Goal: Use online tool/utility: Utilize a website feature to perform a specific function

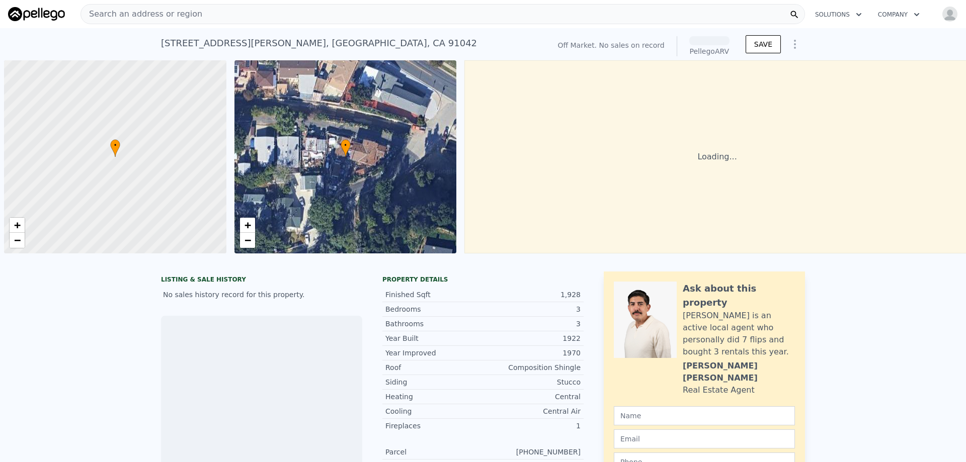
scroll to position [0, 4]
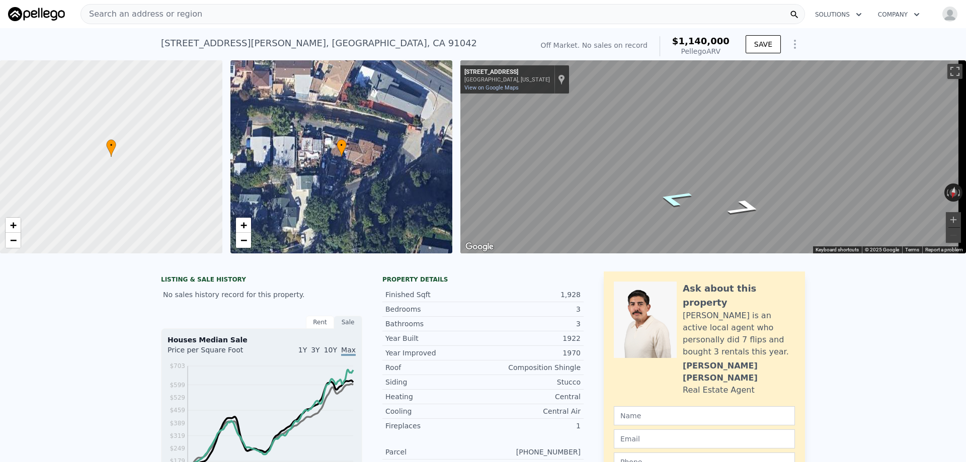
click at [671, 206] on icon "Go East, Thousand Oaks Dr" at bounding box center [674, 199] width 64 height 24
click at [674, 198] on icon "Go East, Thousand Oaks Dr" at bounding box center [674, 198] width 65 height 25
click at [724, 179] on icon "Go West, Thousand Oaks Dr" at bounding box center [727, 179] width 74 height 25
click at [724, 179] on icon "Go West, Thousand Oaks Dr" at bounding box center [726, 179] width 74 height 25
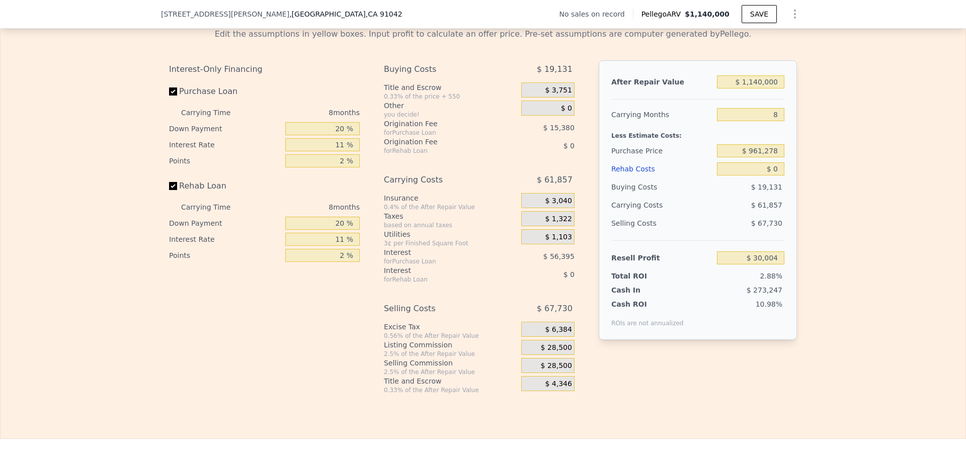
scroll to position [1556, 0]
click at [774, 157] on input "$ 961,278" at bounding box center [750, 150] width 67 height 13
type input "$ 699,000"
click at [813, 187] on div "Edit the assumptions in yellow boxes. Input profit to calculate an offer price.…" at bounding box center [483, 207] width 965 height 374
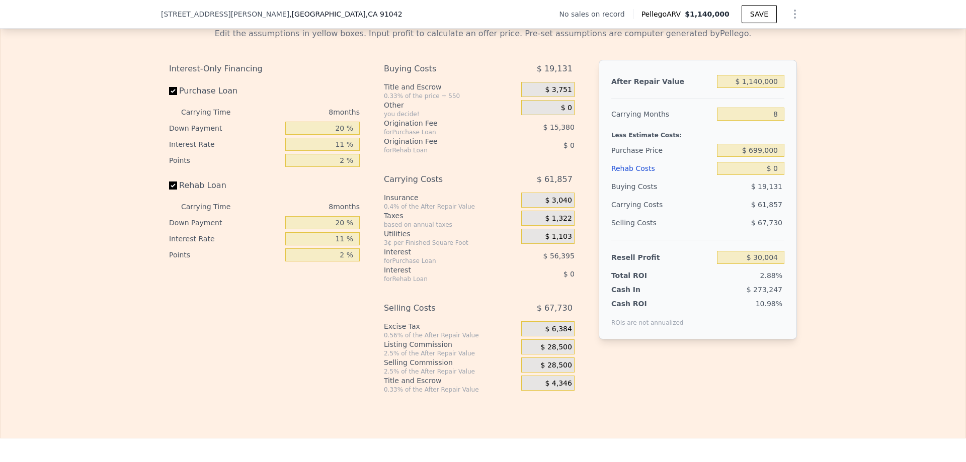
type input "$ 312,735"
click at [813, 251] on div "Edit the assumptions in yellow boxes. Input profit to calculate an offer price.…" at bounding box center [483, 207] width 965 height 374
click at [774, 175] on input "$ 0" at bounding box center [750, 168] width 67 height 13
type input "$ 225,000"
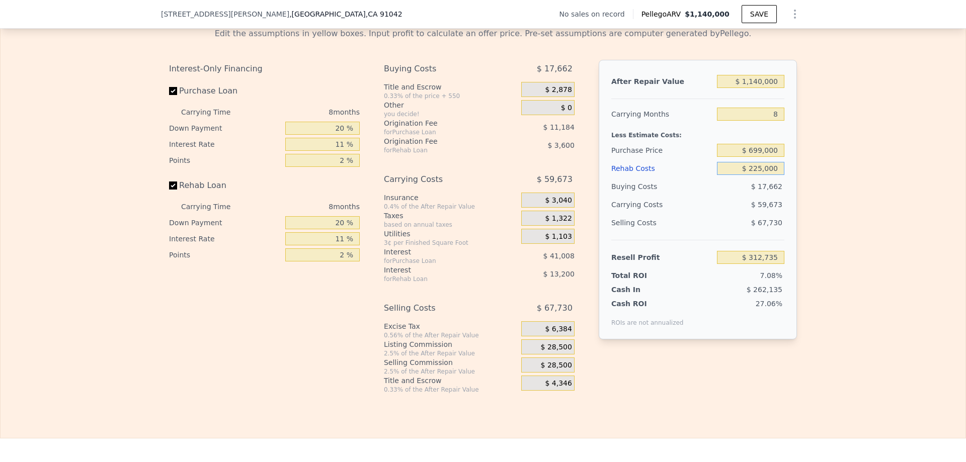
type input "$ 70,935"
type input "$ 0"
type input "$ 30,004"
click at [774, 175] on input "$ 0" at bounding box center [750, 168] width 67 height 13
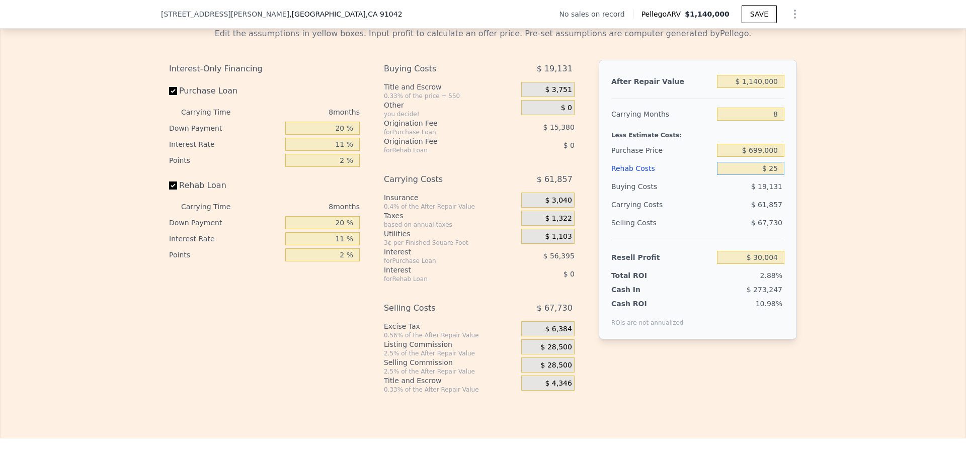
type input "$ 255"
type input "$ 29,729"
type input "$ 2"
type input "$ 30,002"
type input "$ 225"
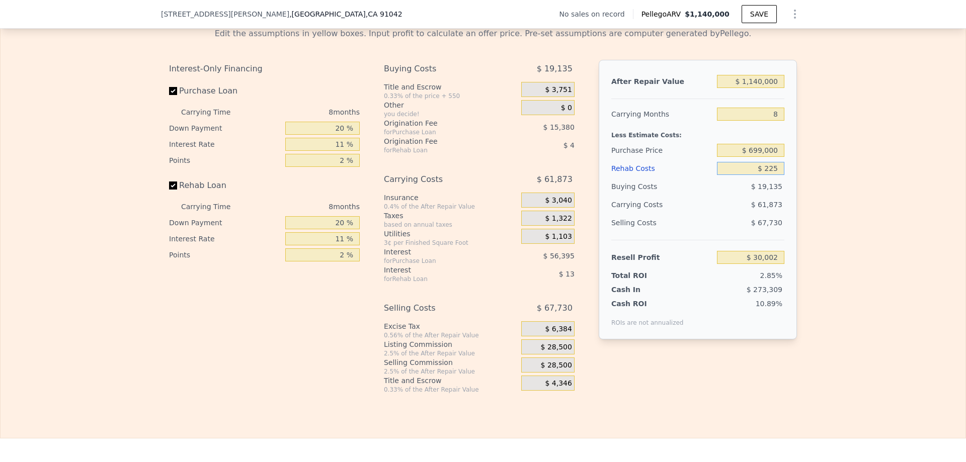
type input "$ 29,759"
type input "$ 225,000"
type input "-$ 211,796"
type input "$ 225,000"
click at [786, 194] on div "After Repair Value $ 1,140,000 Carrying Months 8 Less Estimate Costs: Purchase …" at bounding box center [698, 200] width 198 height 280
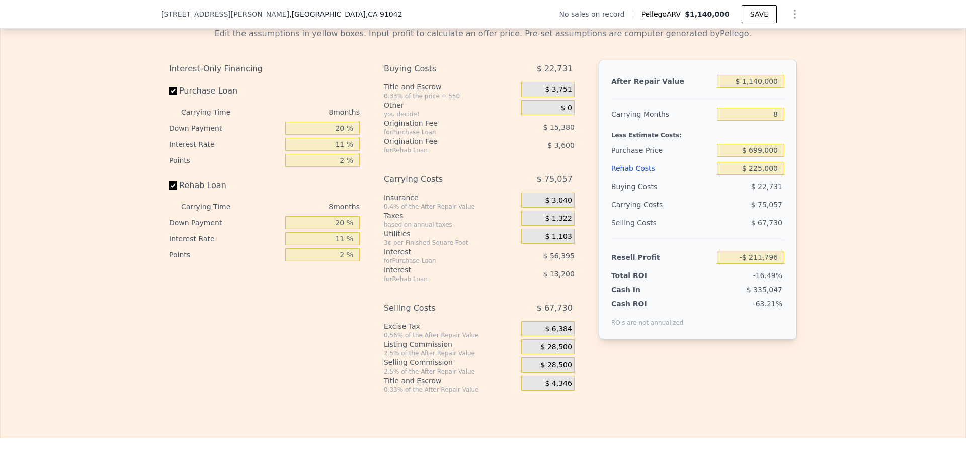
click at [789, 145] on div "After Repair Value $ 1,140,000 Carrying Months 8 Less Estimate Costs: Purchase …" at bounding box center [698, 200] width 198 height 280
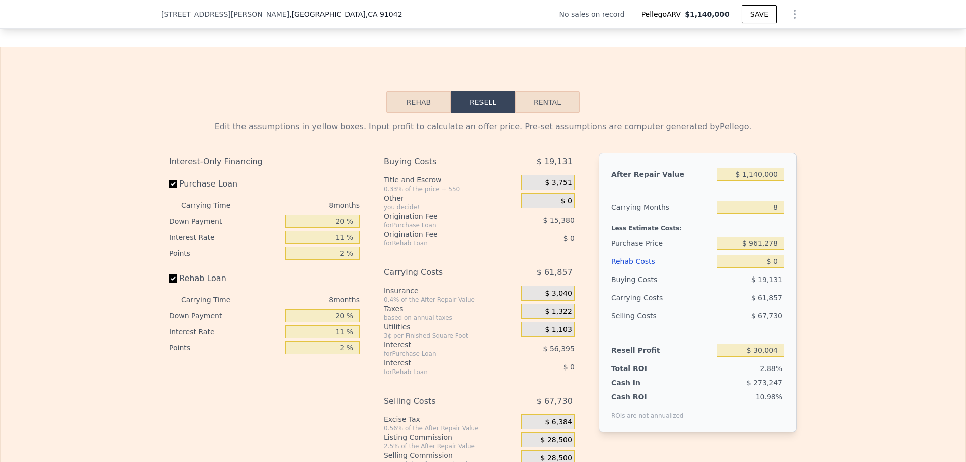
scroll to position [1505, 0]
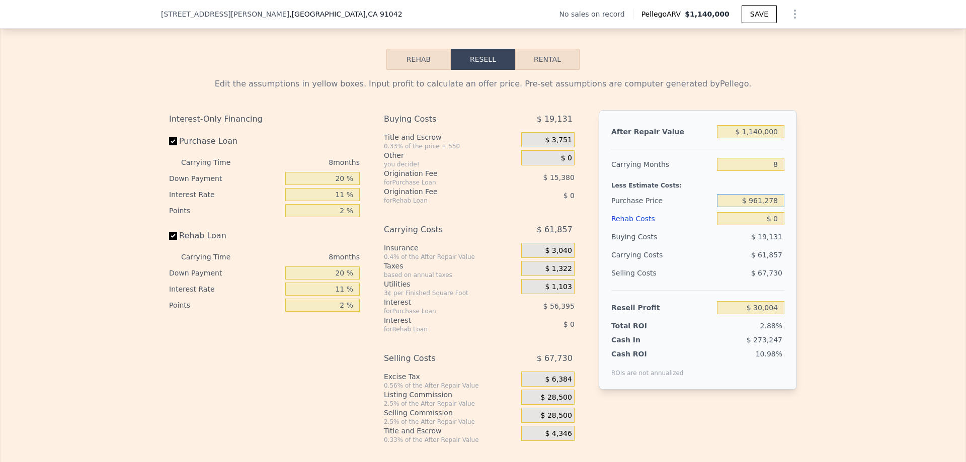
click at [769, 207] on input "$ 961,278" at bounding box center [750, 200] width 67 height 13
type input "$ 699,000"
click at [774, 225] on input "$ 0" at bounding box center [750, 218] width 67 height 13
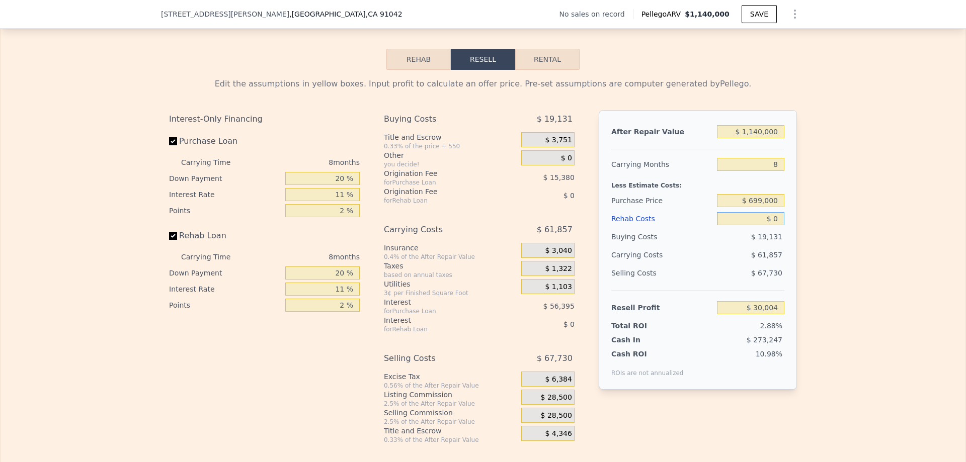
type input "$ 312,735"
type input "$ 225"
type input "$ 312,490"
type input "$ 225,000"
type input "$ 70,935"
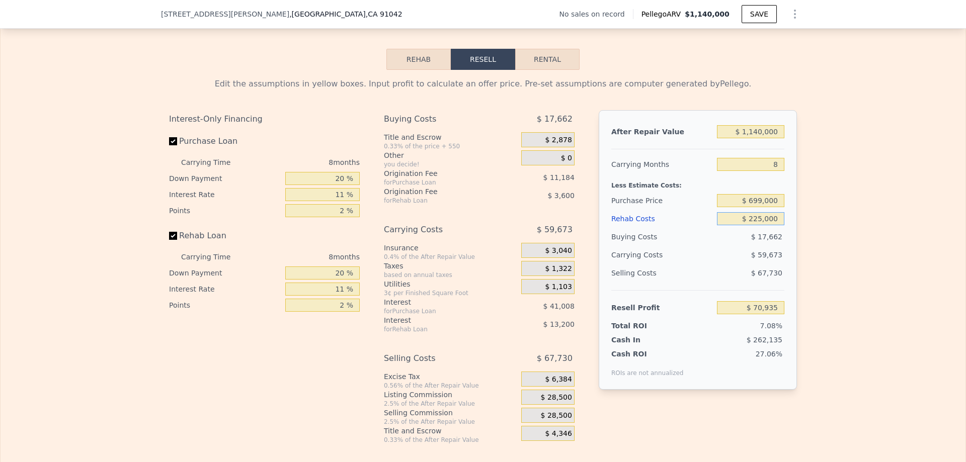
type input "$ 225,000"
click at [787, 240] on div "After Repair Value $ 1,140,000 Carrying Months 8 Less Estimate Costs: Purchase …" at bounding box center [698, 250] width 198 height 280
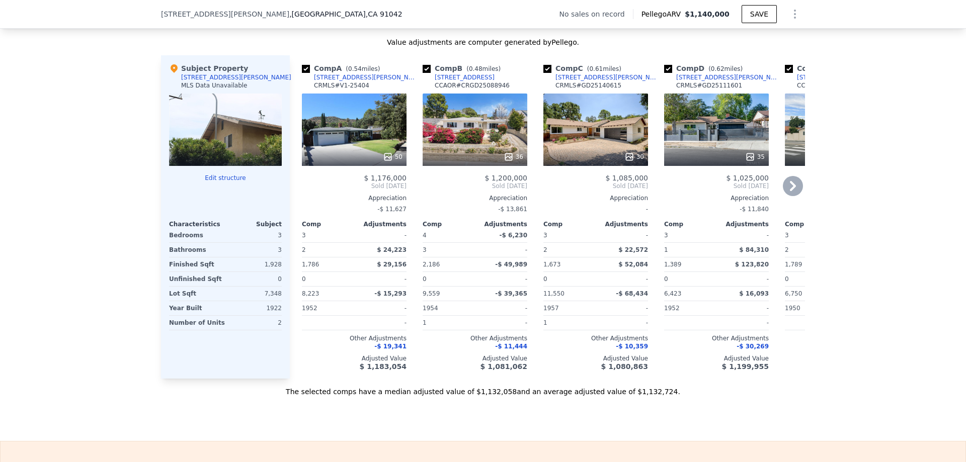
scroll to position [1053, 0]
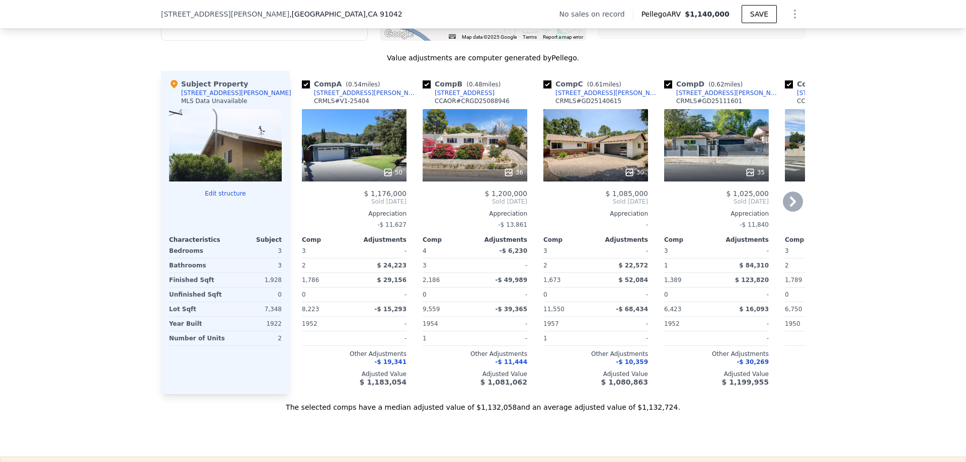
click at [796, 210] on icon at bounding box center [793, 202] width 20 height 20
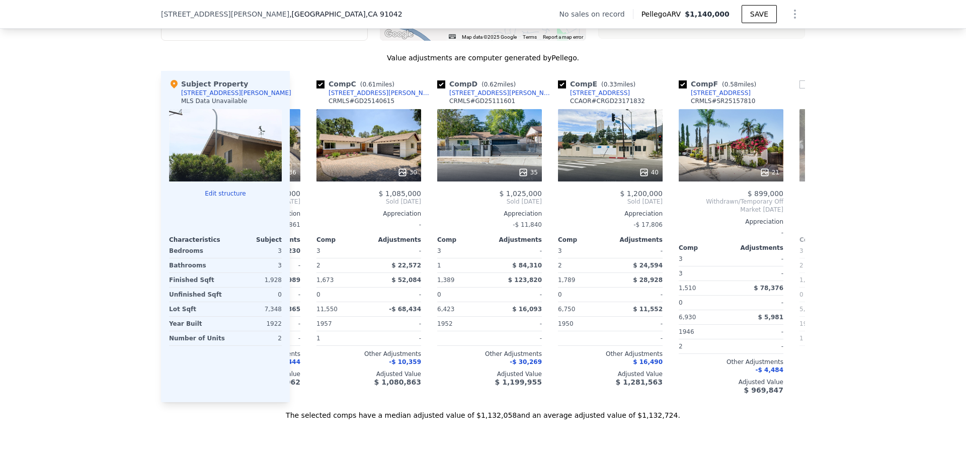
scroll to position [0, 241]
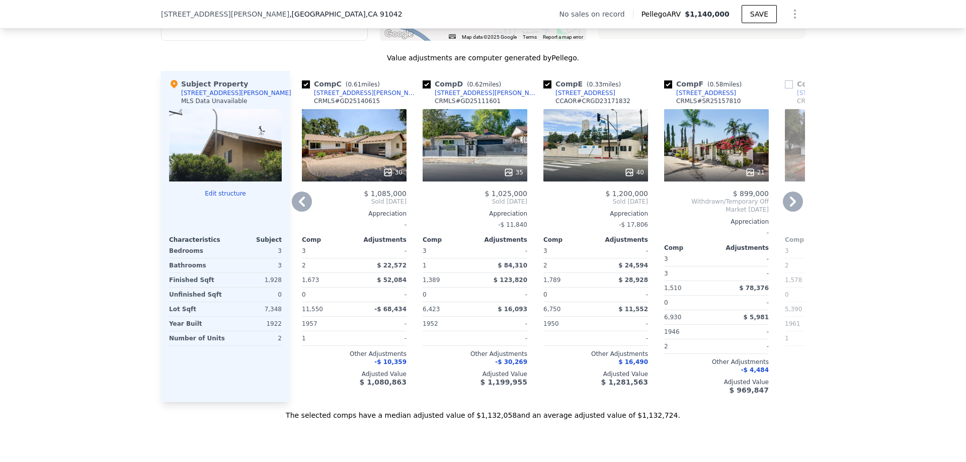
click at [484, 155] on div "35" at bounding box center [474, 145] width 105 height 72
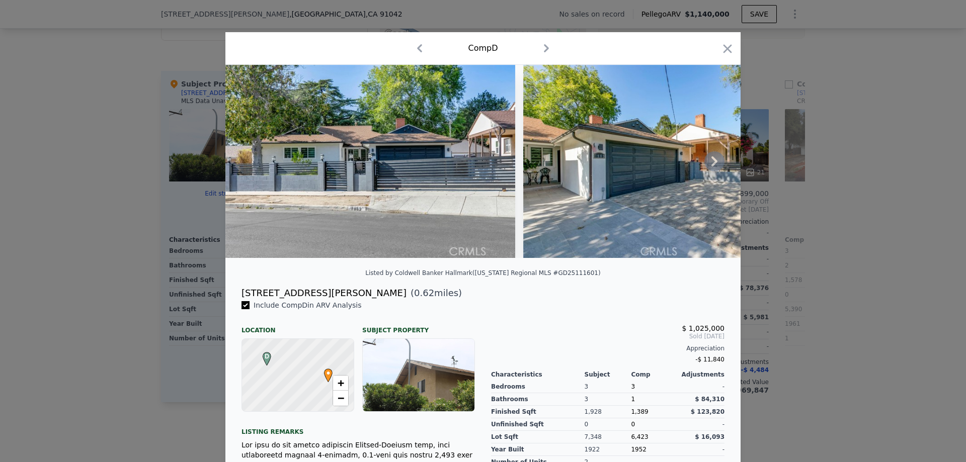
click at [709, 165] on icon at bounding box center [714, 161] width 20 height 20
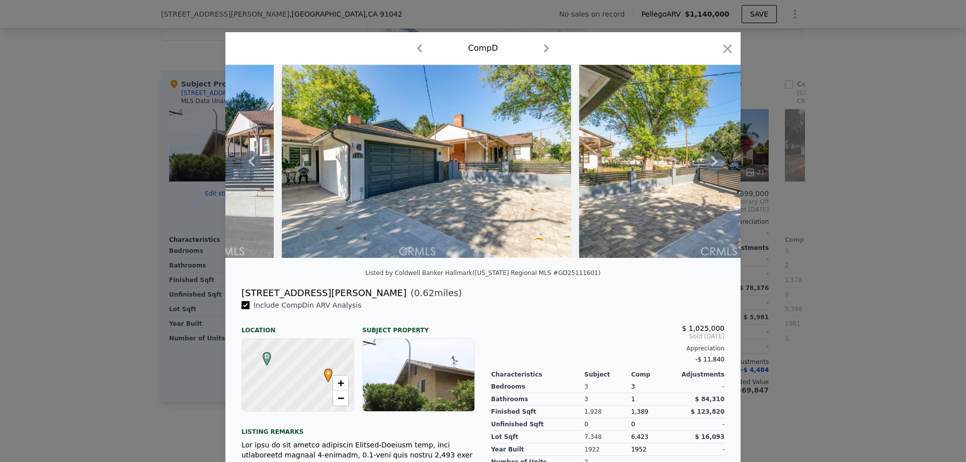
click at [709, 165] on icon at bounding box center [714, 161] width 20 height 20
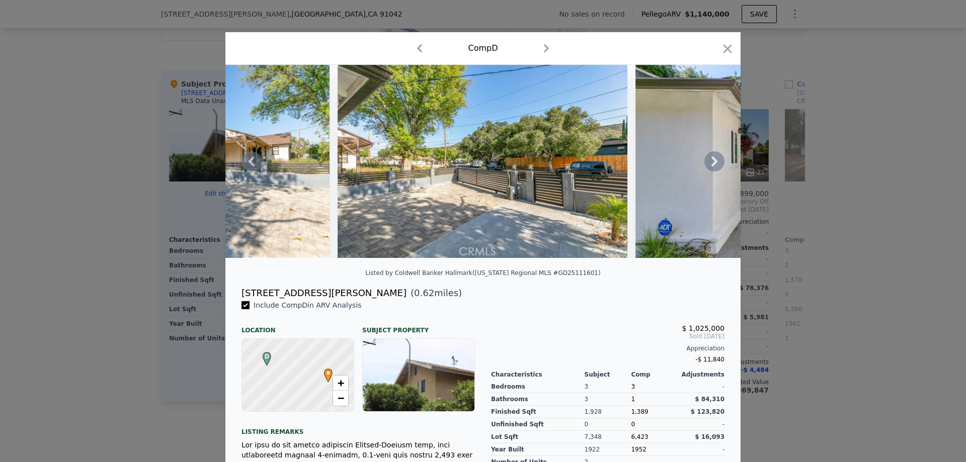
click at [709, 165] on icon at bounding box center [714, 161] width 20 height 20
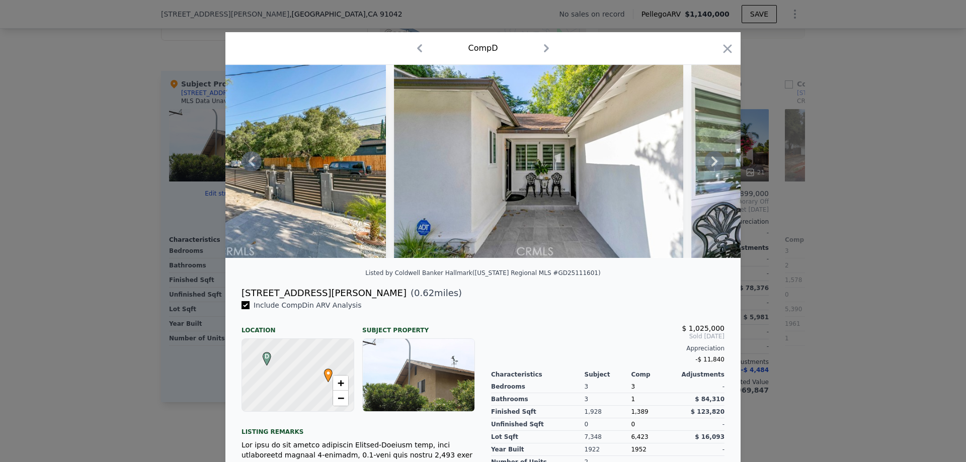
click at [709, 165] on icon at bounding box center [714, 161] width 20 height 20
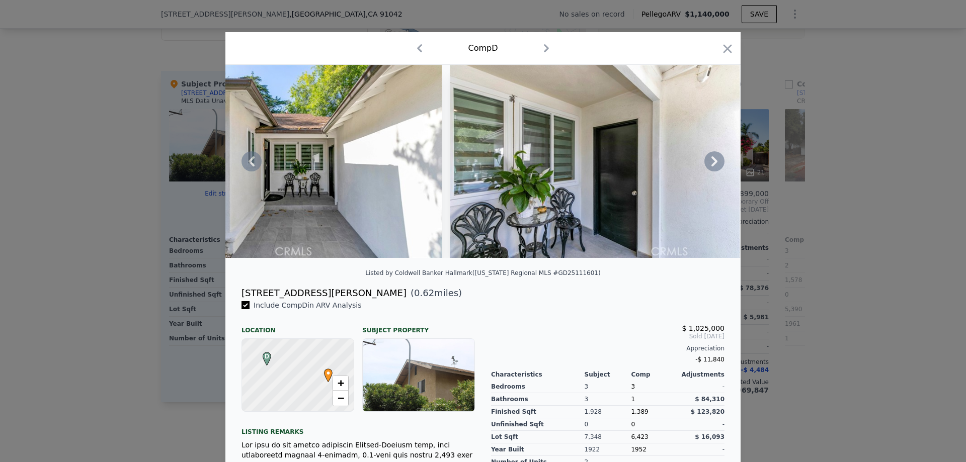
click at [709, 165] on icon at bounding box center [714, 161] width 20 height 20
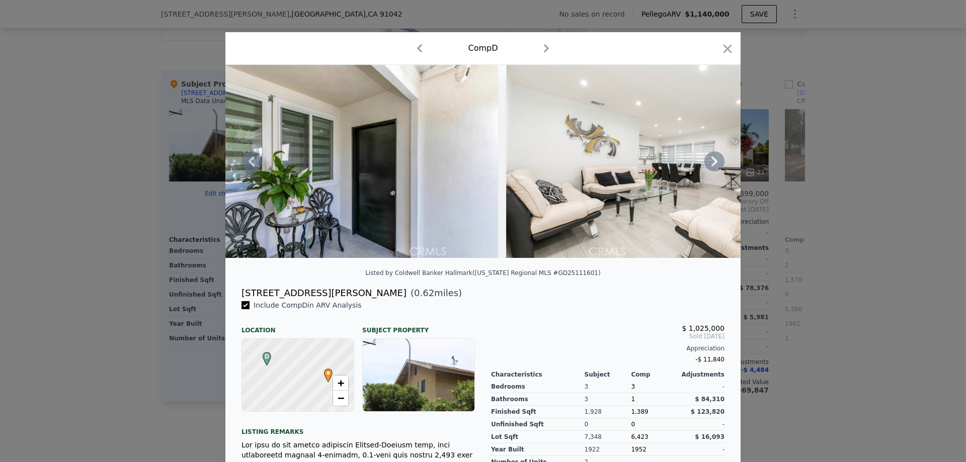
click at [709, 165] on icon at bounding box center [714, 161] width 20 height 20
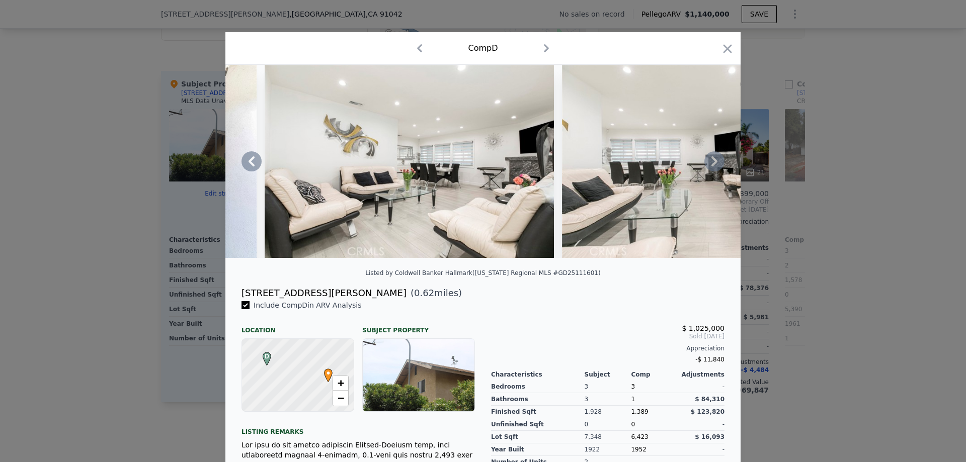
click at [709, 165] on icon at bounding box center [714, 161] width 20 height 20
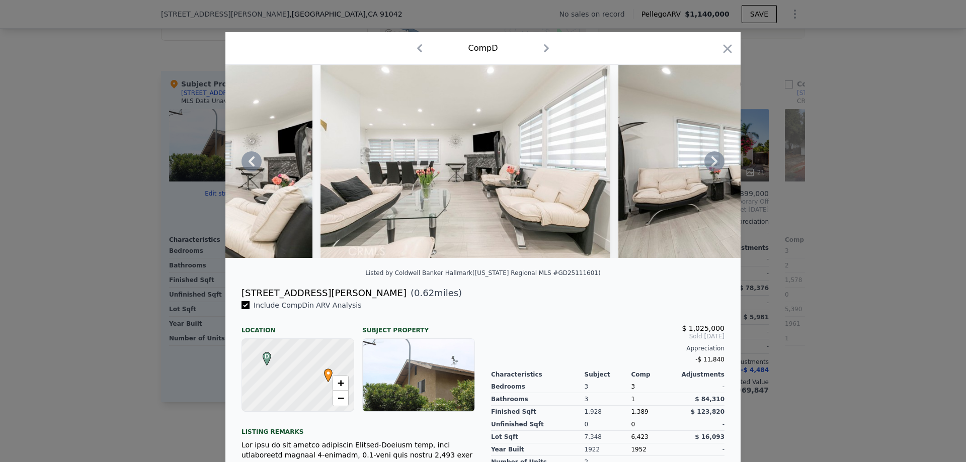
click at [709, 165] on icon at bounding box center [714, 161] width 20 height 20
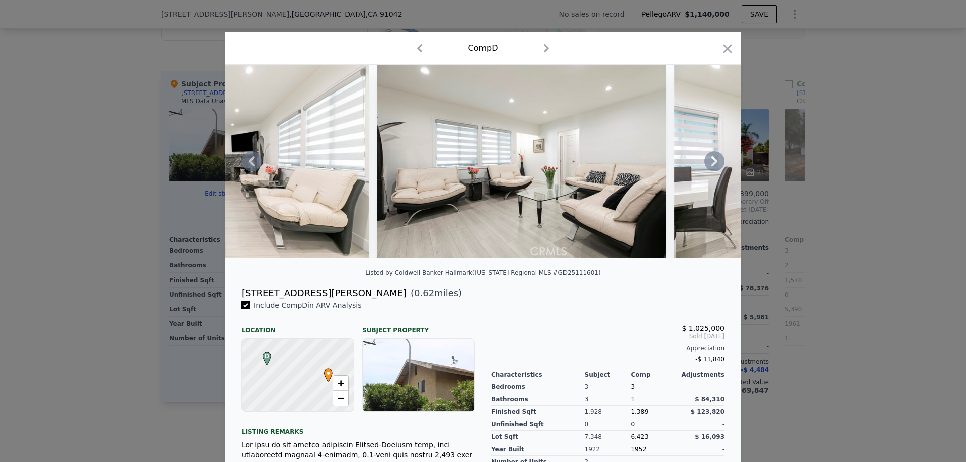
click at [709, 165] on icon at bounding box center [714, 161] width 20 height 20
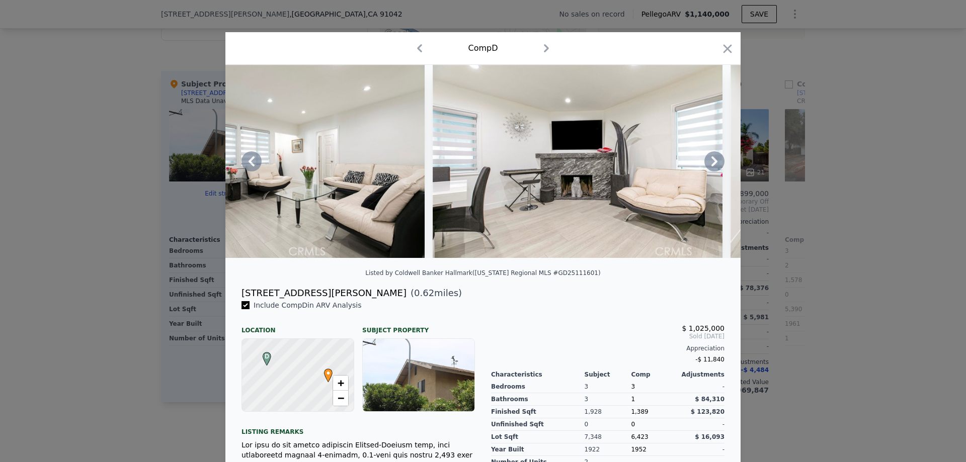
click at [709, 165] on icon at bounding box center [714, 161] width 20 height 20
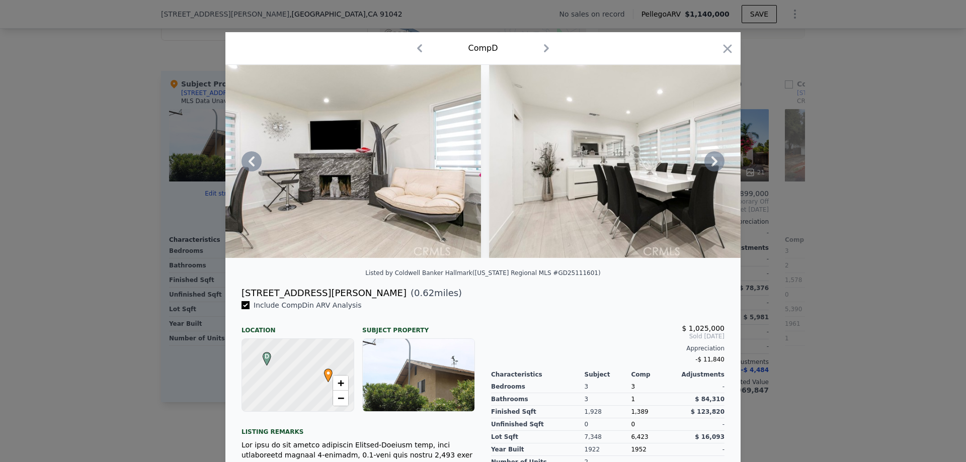
click at [709, 165] on icon at bounding box center [714, 161] width 20 height 20
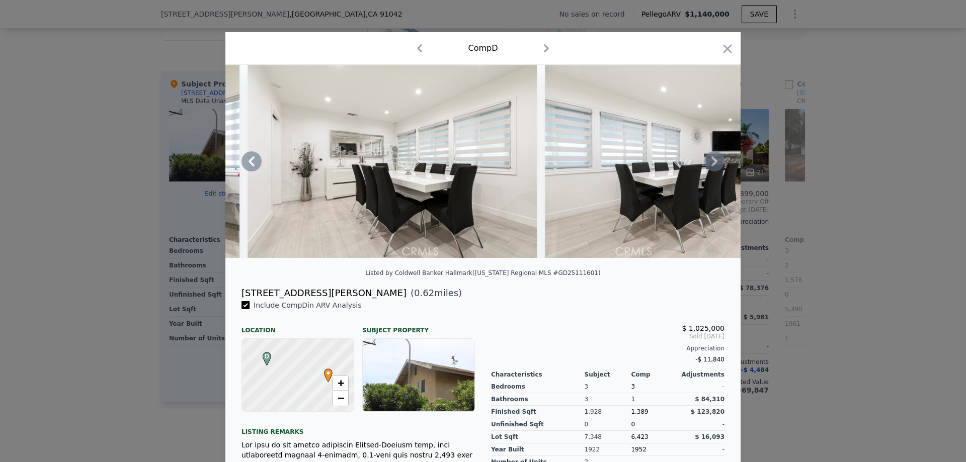
click at [709, 165] on icon at bounding box center [714, 161] width 20 height 20
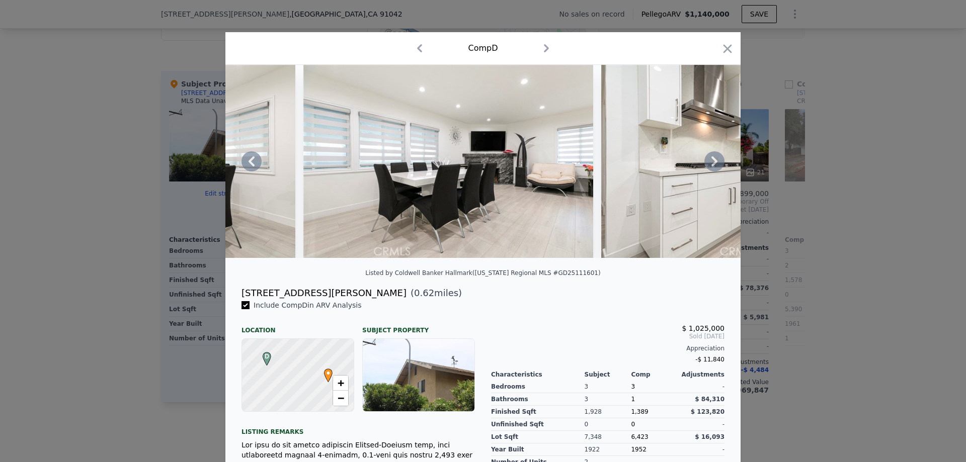
click at [709, 165] on icon at bounding box center [714, 161] width 20 height 20
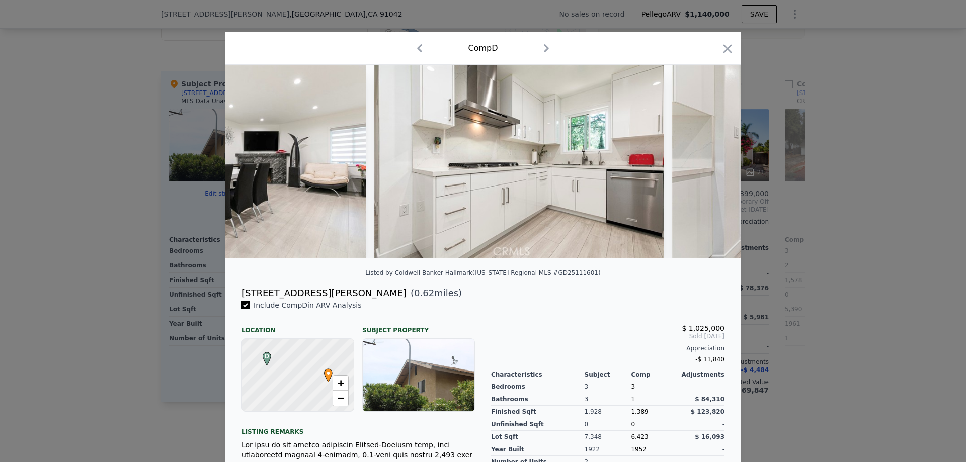
scroll to position [0, 3139]
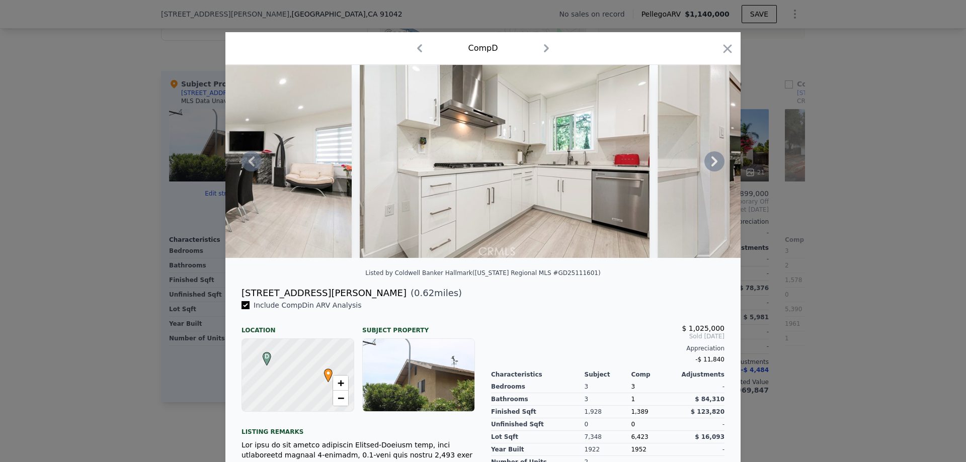
click at [709, 165] on icon at bounding box center [714, 161] width 20 height 20
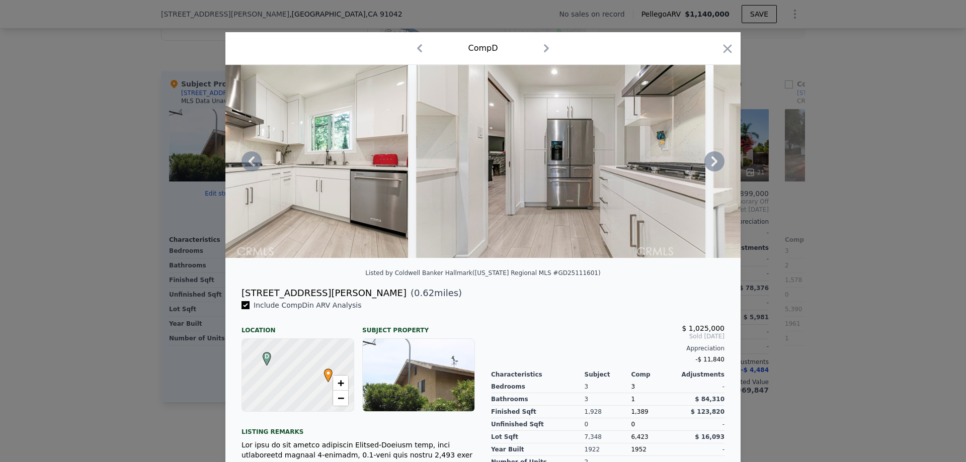
click at [709, 165] on icon at bounding box center [714, 161] width 20 height 20
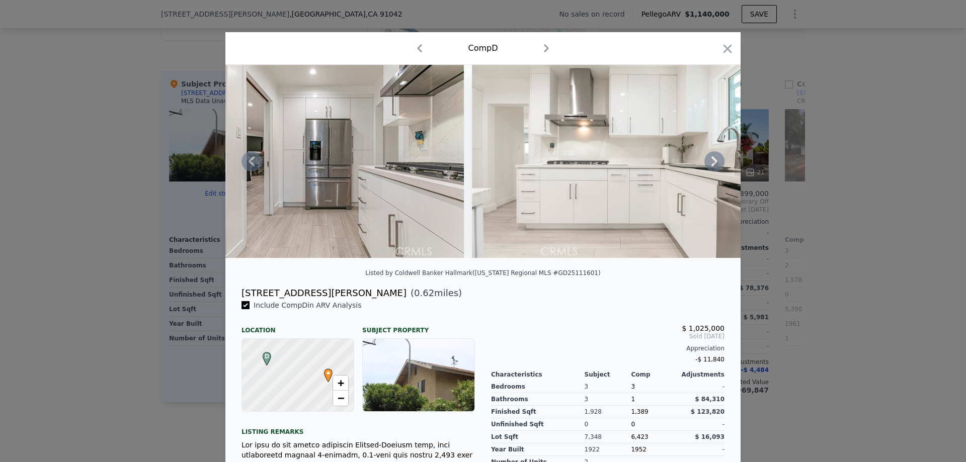
click at [709, 165] on icon at bounding box center [714, 161] width 20 height 20
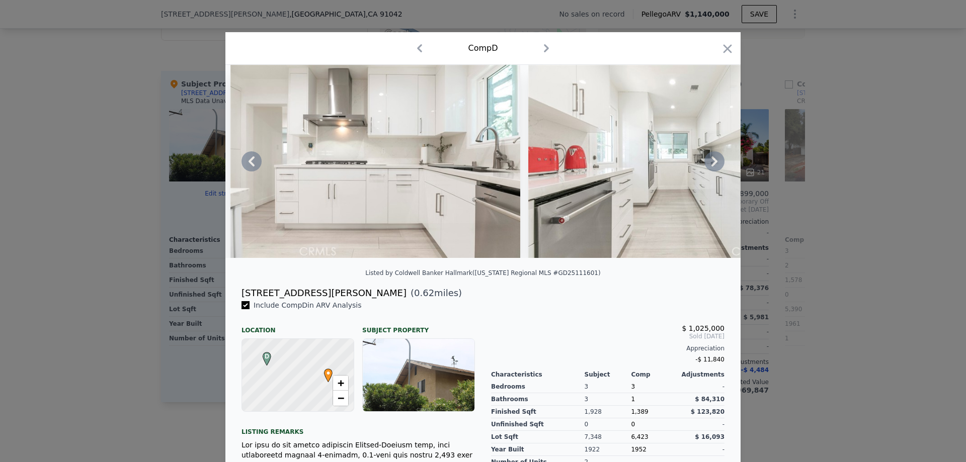
click at [709, 165] on icon at bounding box center [714, 161] width 20 height 20
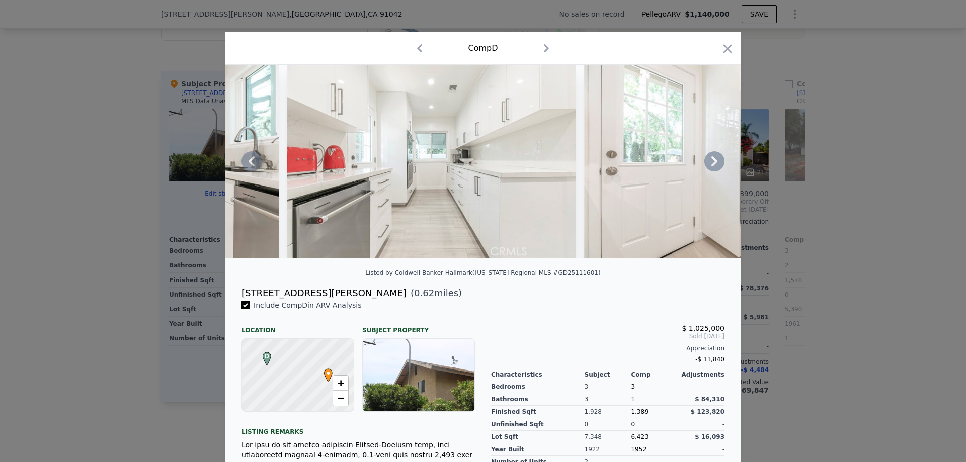
click at [709, 165] on icon at bounding box center [714, 161] width 20 height 20
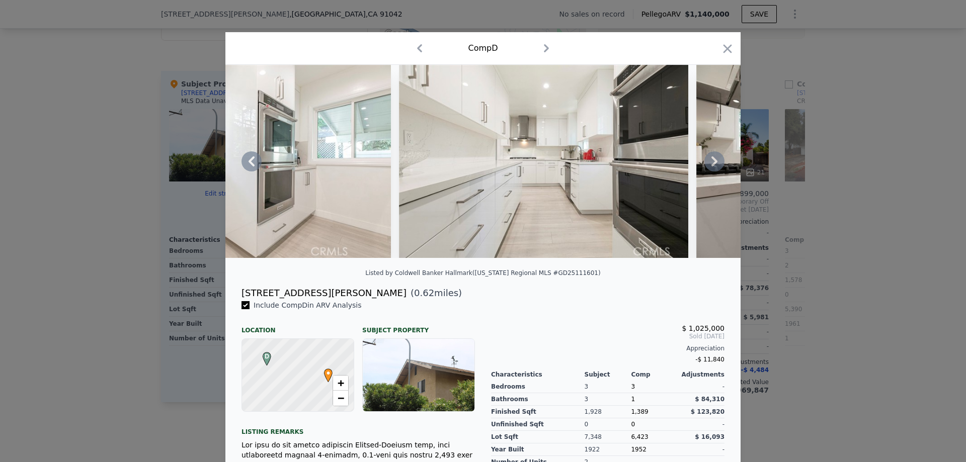
click at [709, 165] on icon at bounding box center [714, 161] width 20 height 20
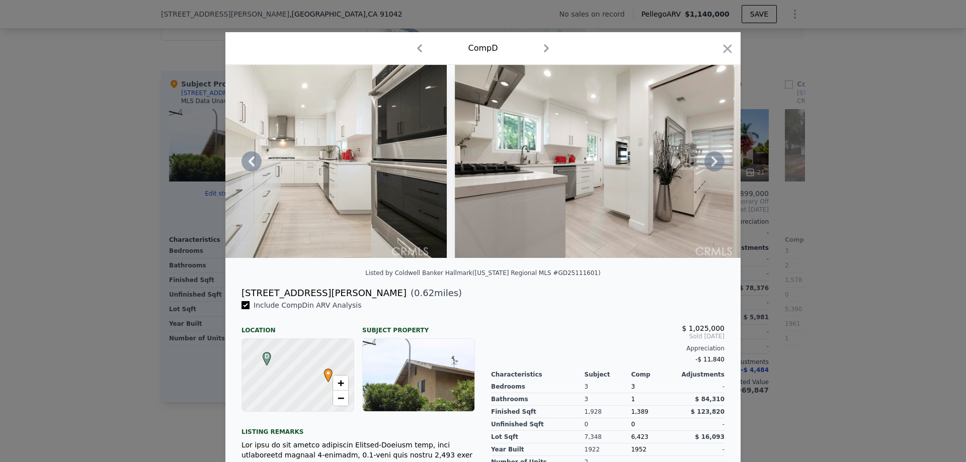
click at [709, 165] on icon at bounding box center [714, 161] width 20 height 20
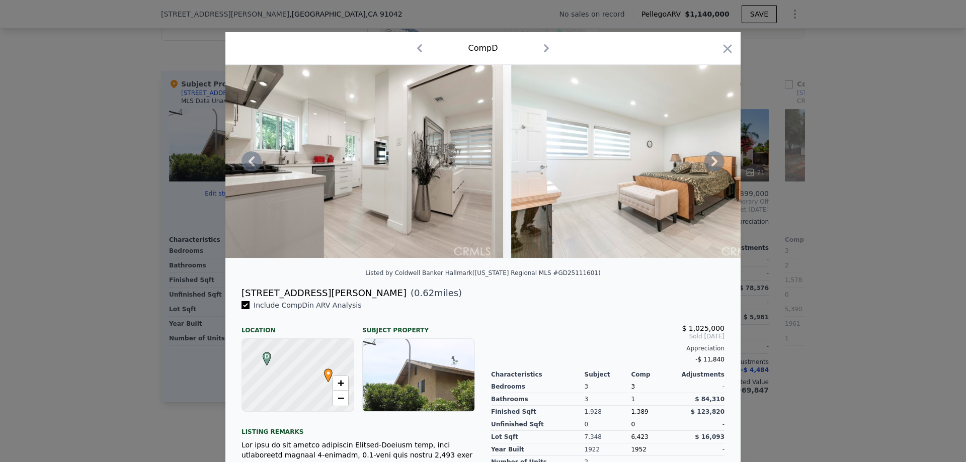
click at [709, 165] on icon at bounding box center [714, 161] width 20 height 20
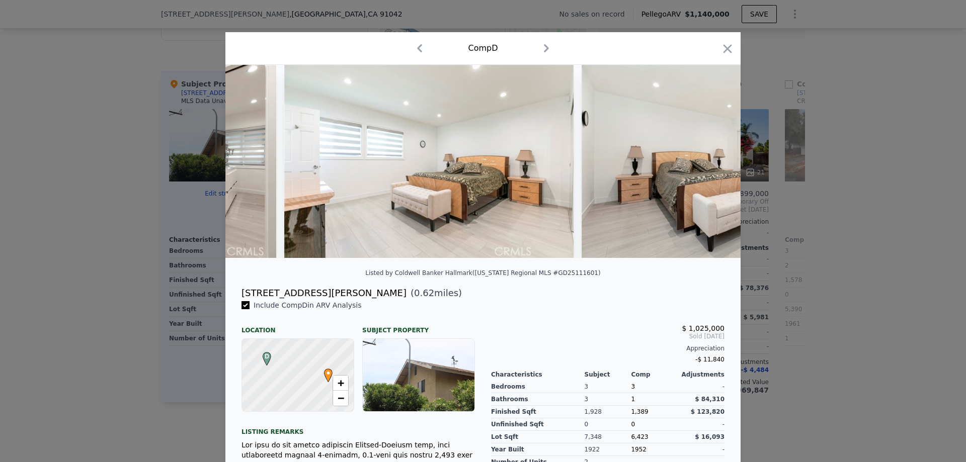
scroll to position [0, 5311]
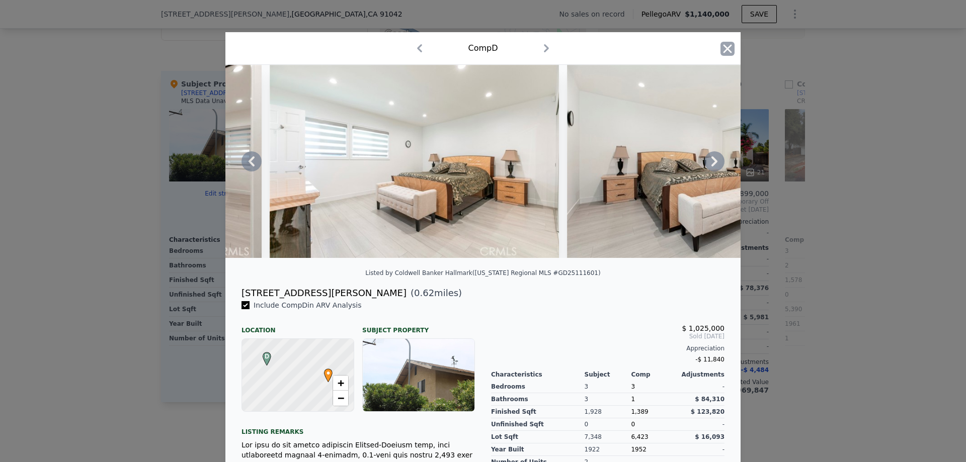
click at [725, 49] on icon "button" at bounding box center [727, 48] width 9 height 9
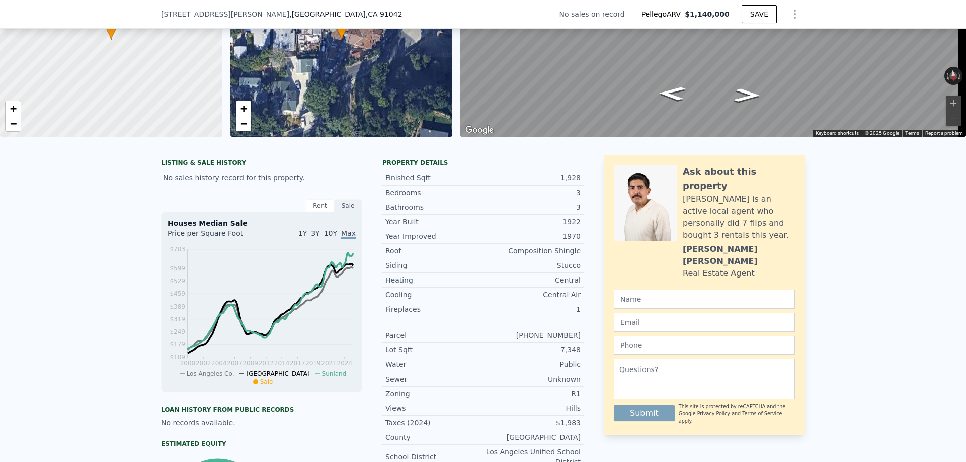
scroll to position [97, 0]
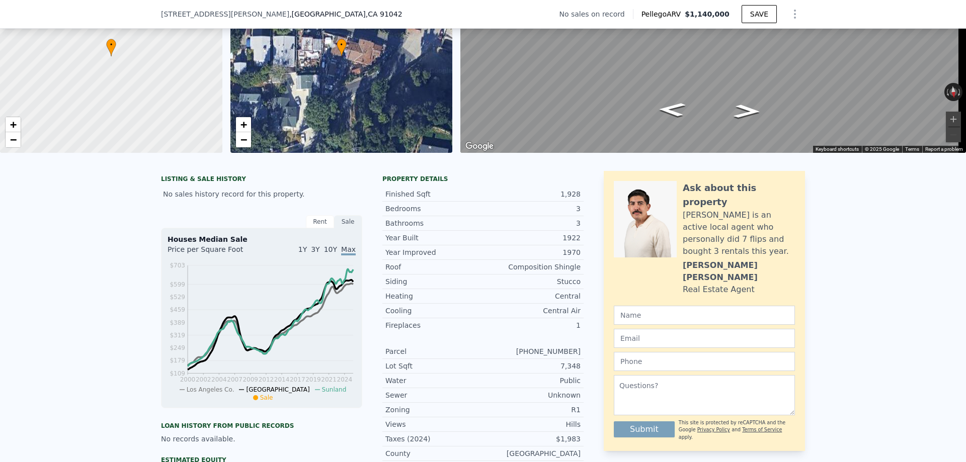
type input "$ 1,139,000"
type input "$ 0"
type input "$ 311,797"
